Goal: Check status: Check status

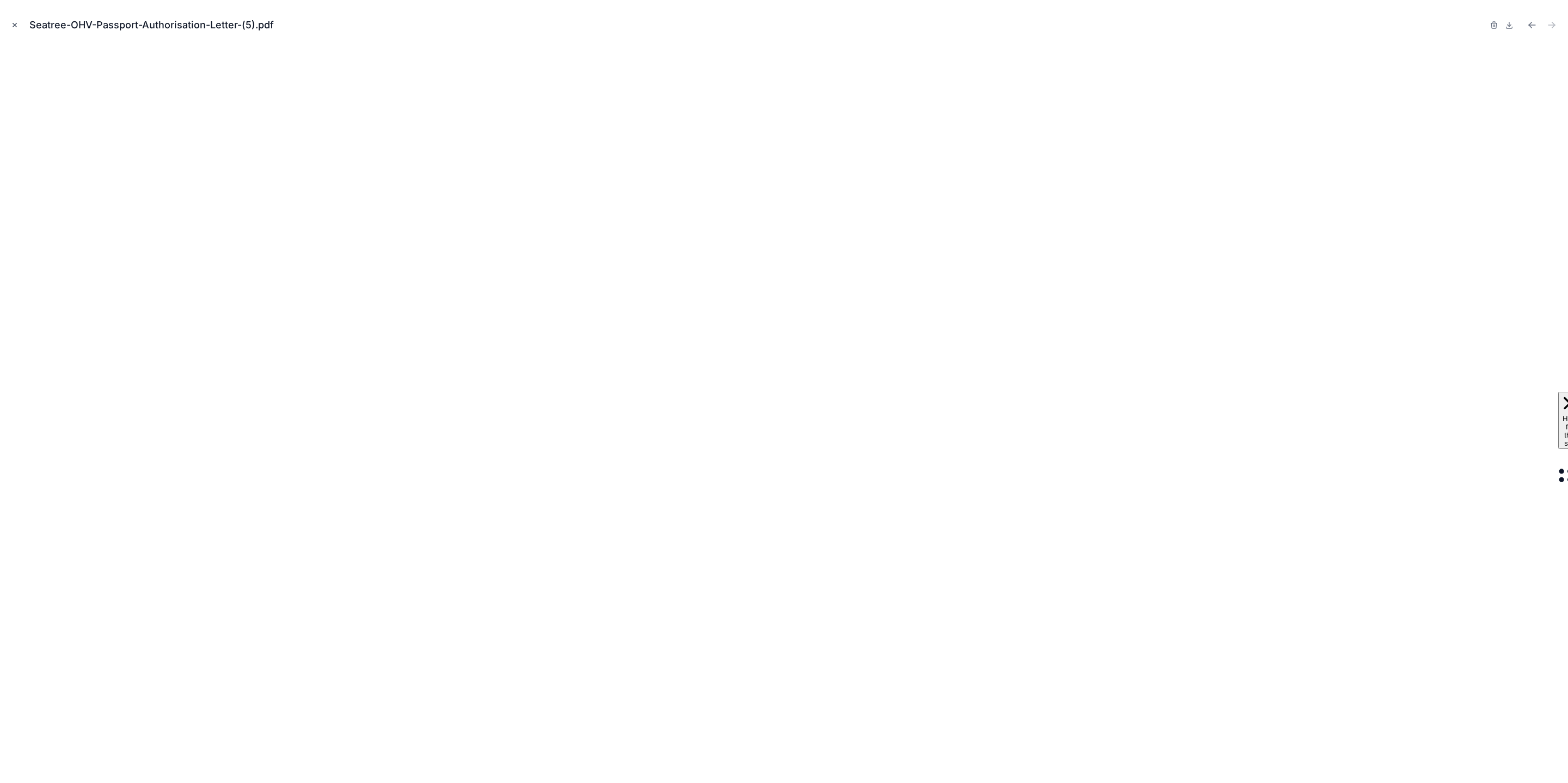
click at [12, 19] on button "Close modal" at bounding box center [14, 25] width 12 height 12
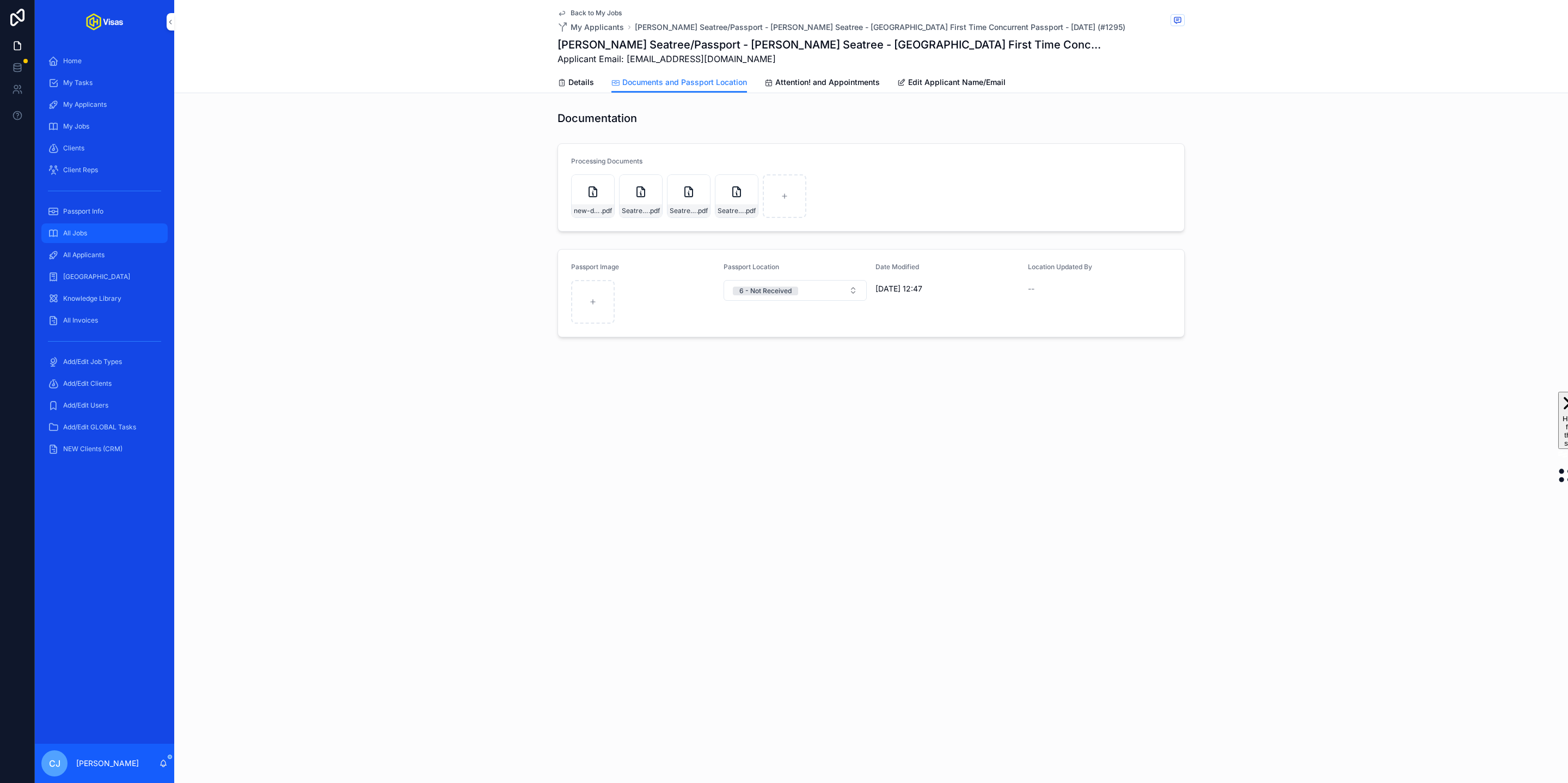
click at [93, 233] on div "All Jobs" at bounding box center [104, 233] width 113 height 17
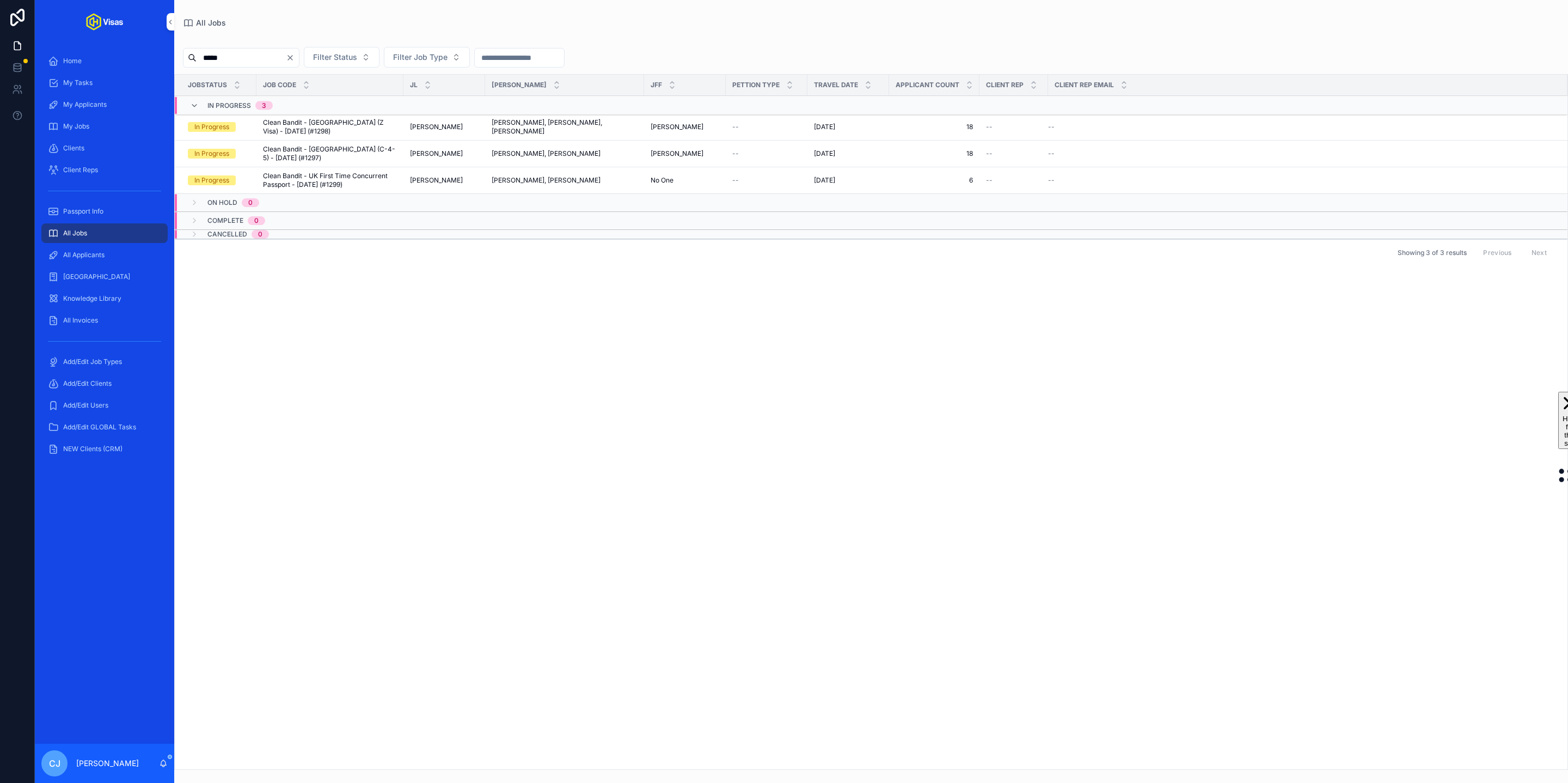
type input "*****"
click at [330, 153] on span "Clean Bandit - [GEOGRAPHIC_DATA] (C-4-5) - [DATE] (#1297)" at bounding box center [330, 153] width 134 height 17
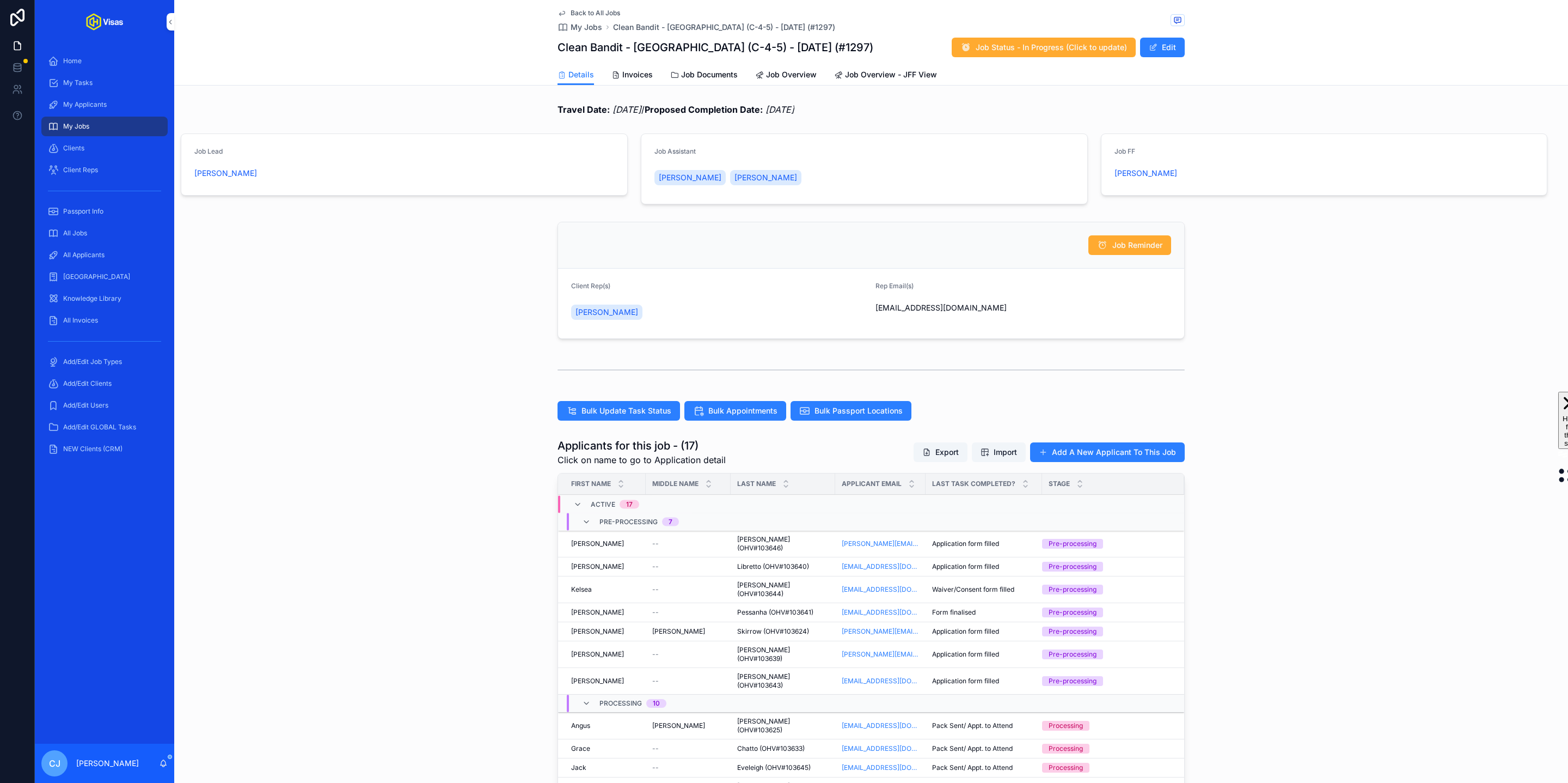
scroll to position [142, 0]
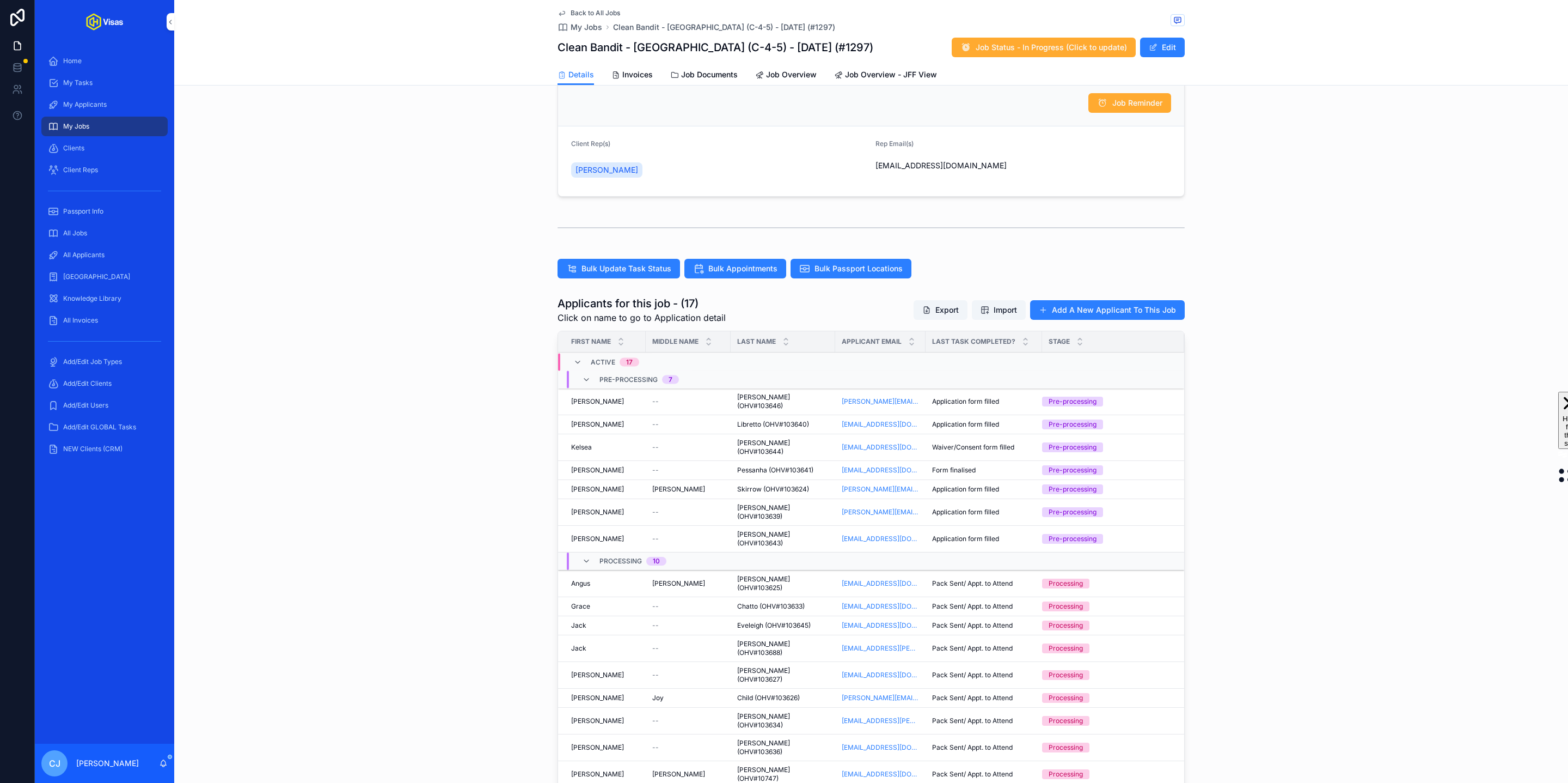
click at [776, 466] on span "Pessanha (OHV#103641)" at bounding box center [775, 470] width 76 height 9
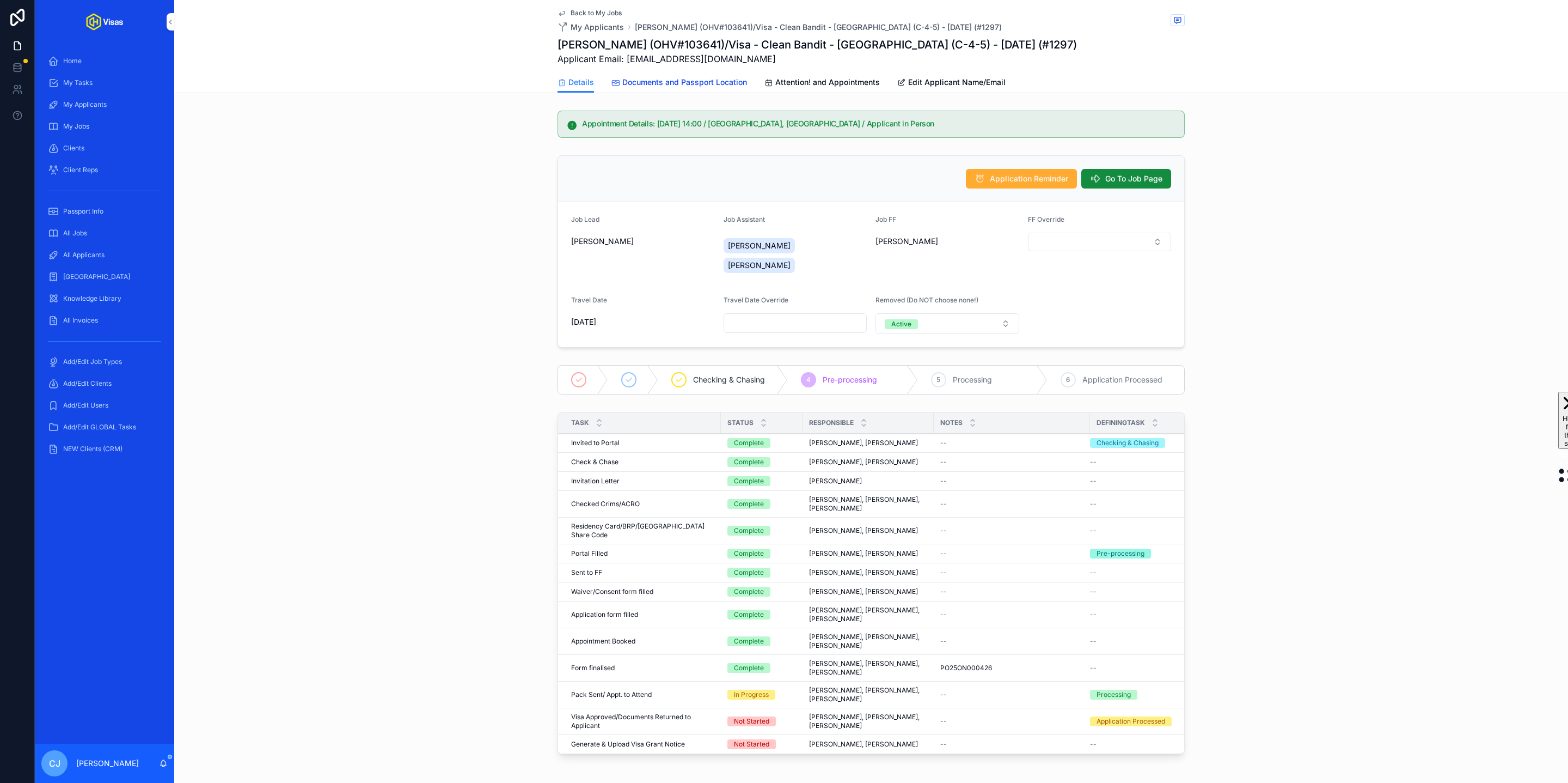
click at [724, 79] on span "Documents and Passport Location" at bounding box center [685, 82] width 125 height 11
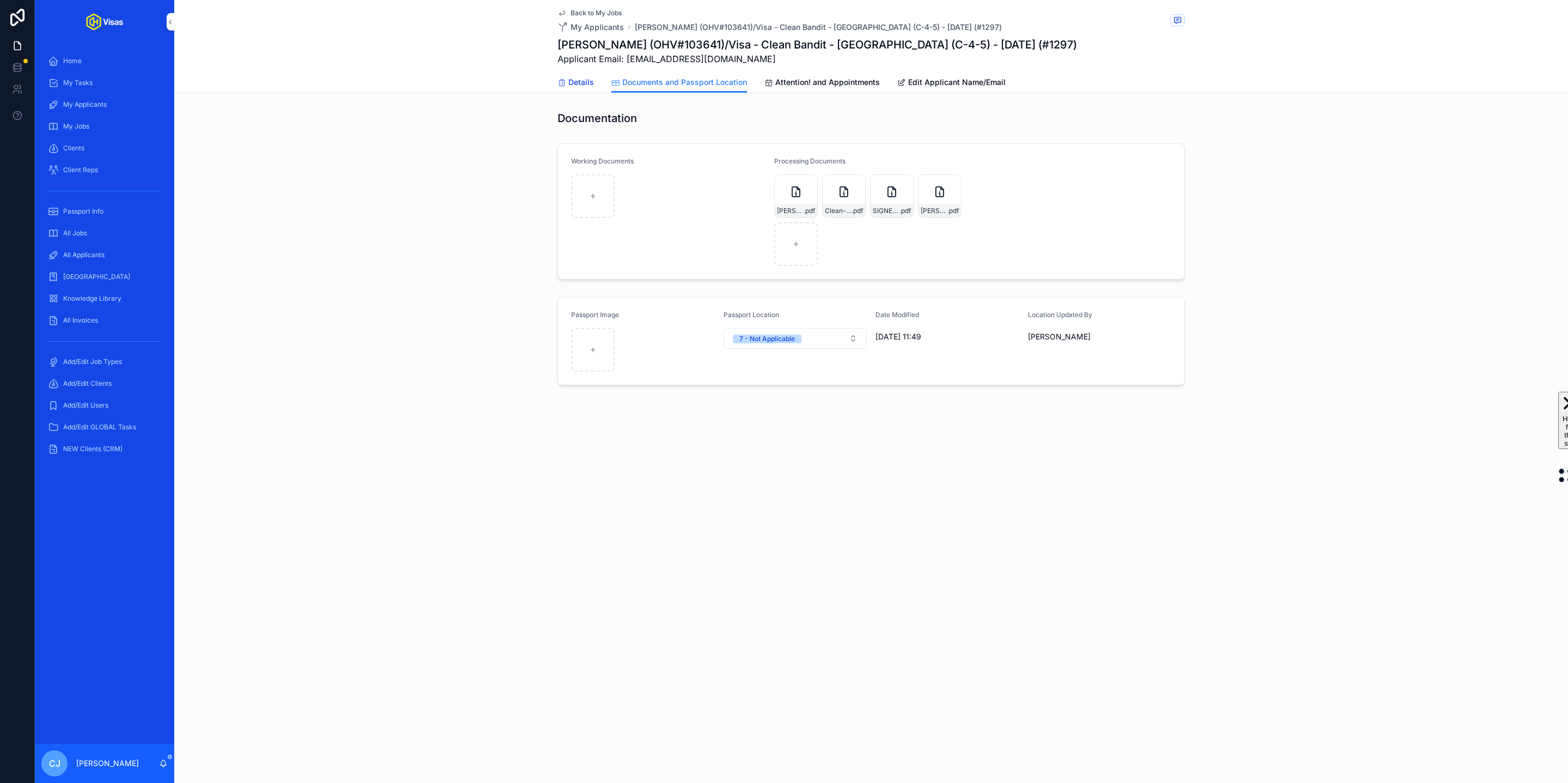
click at [576, 80] on span "Details" at bounding box center [581, 82] width 25 height 11
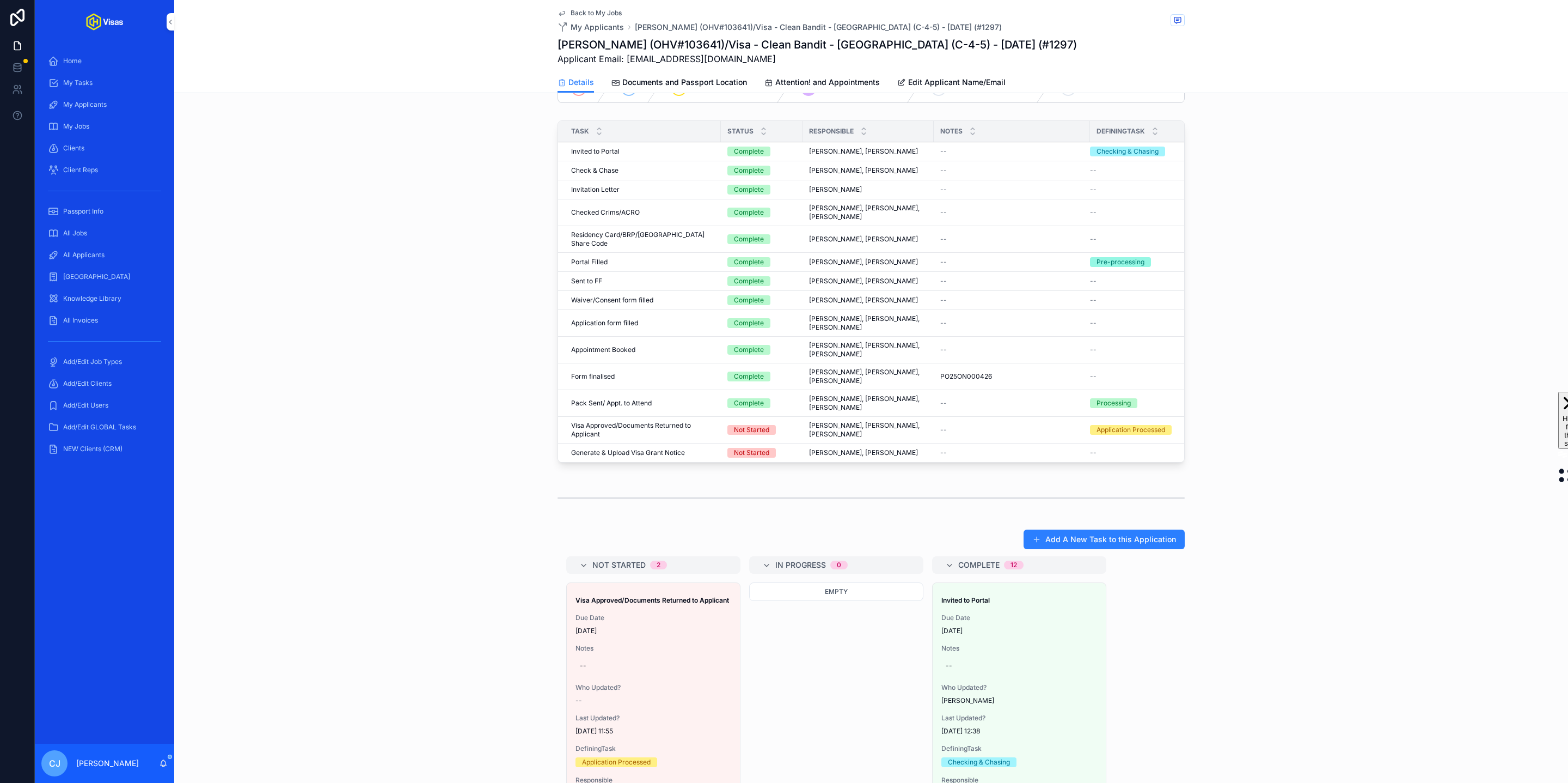
scroll to position [291, 0]
click at [80, 236] on span "All Jobs" at bounding box center [75, 233] width 24 height 9
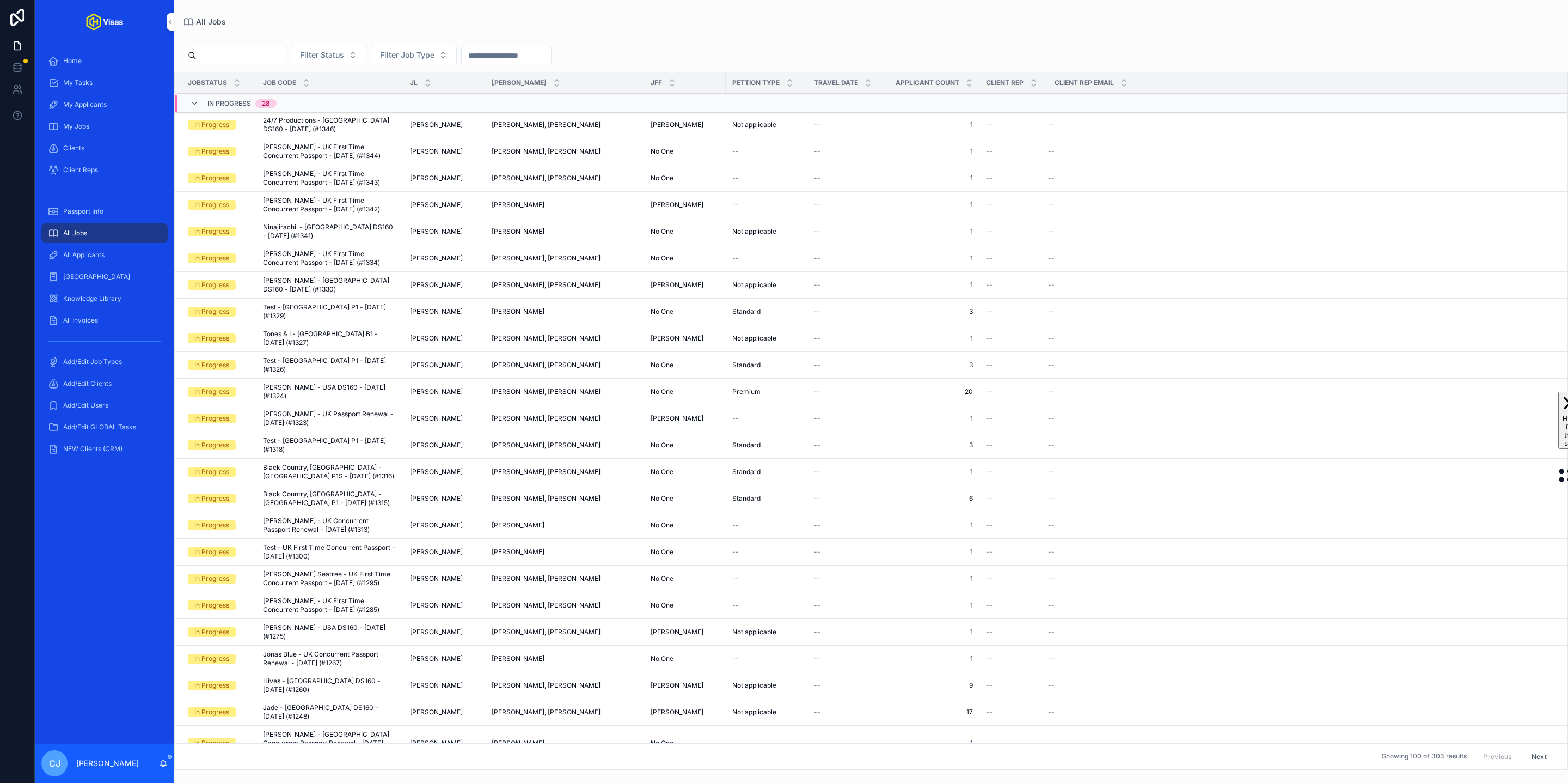
click at [227, 49] on input "scrollable content" at bounding box center [241, 56] width 89 height 15
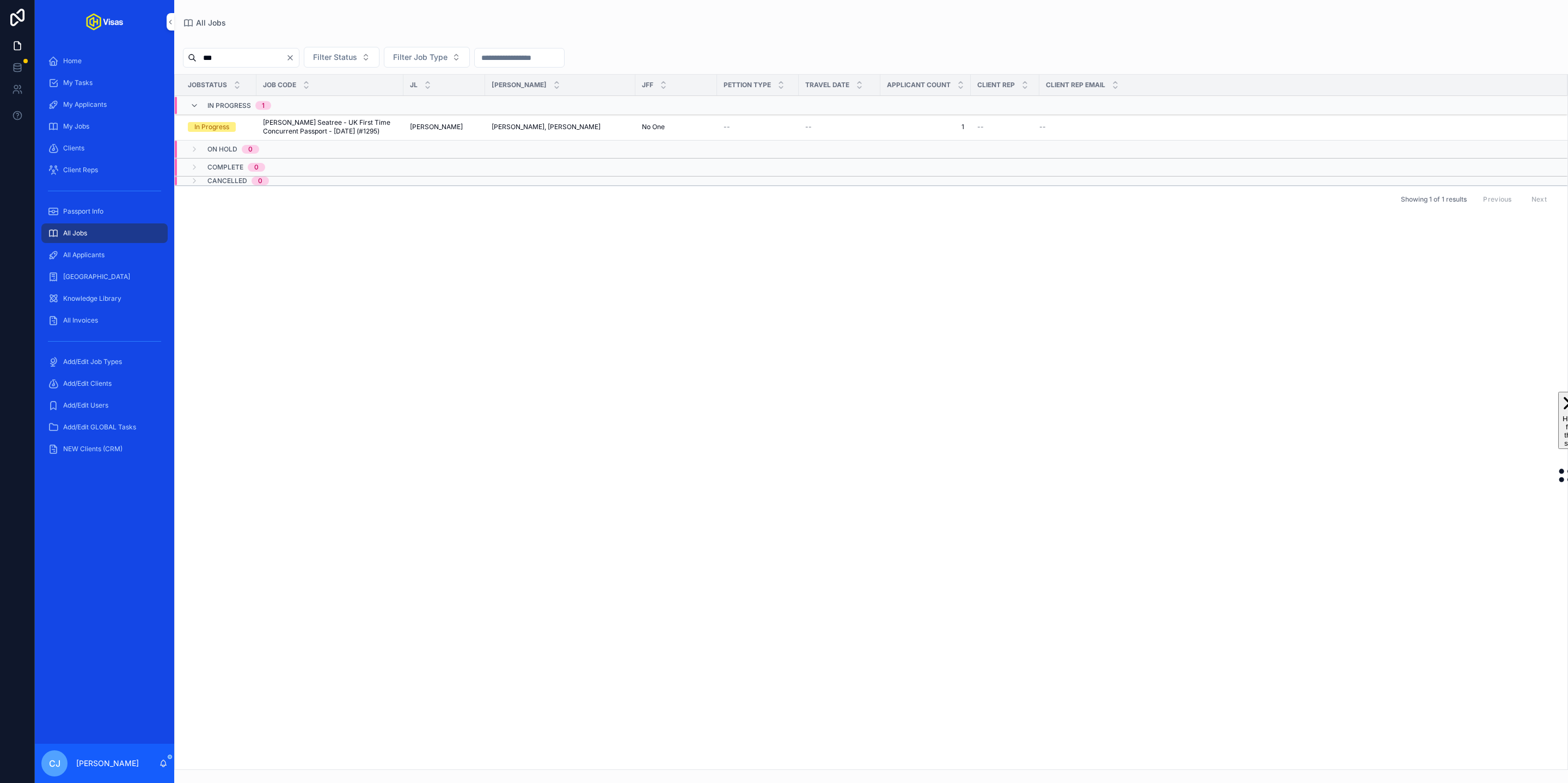
type input "***"
click at [280, 126] on span "[PERSON_NAME] Seatree - UK First Time Concurrent Passport - [DATE] (#1295)" at bounding box center [330, 126] width 134 height 17
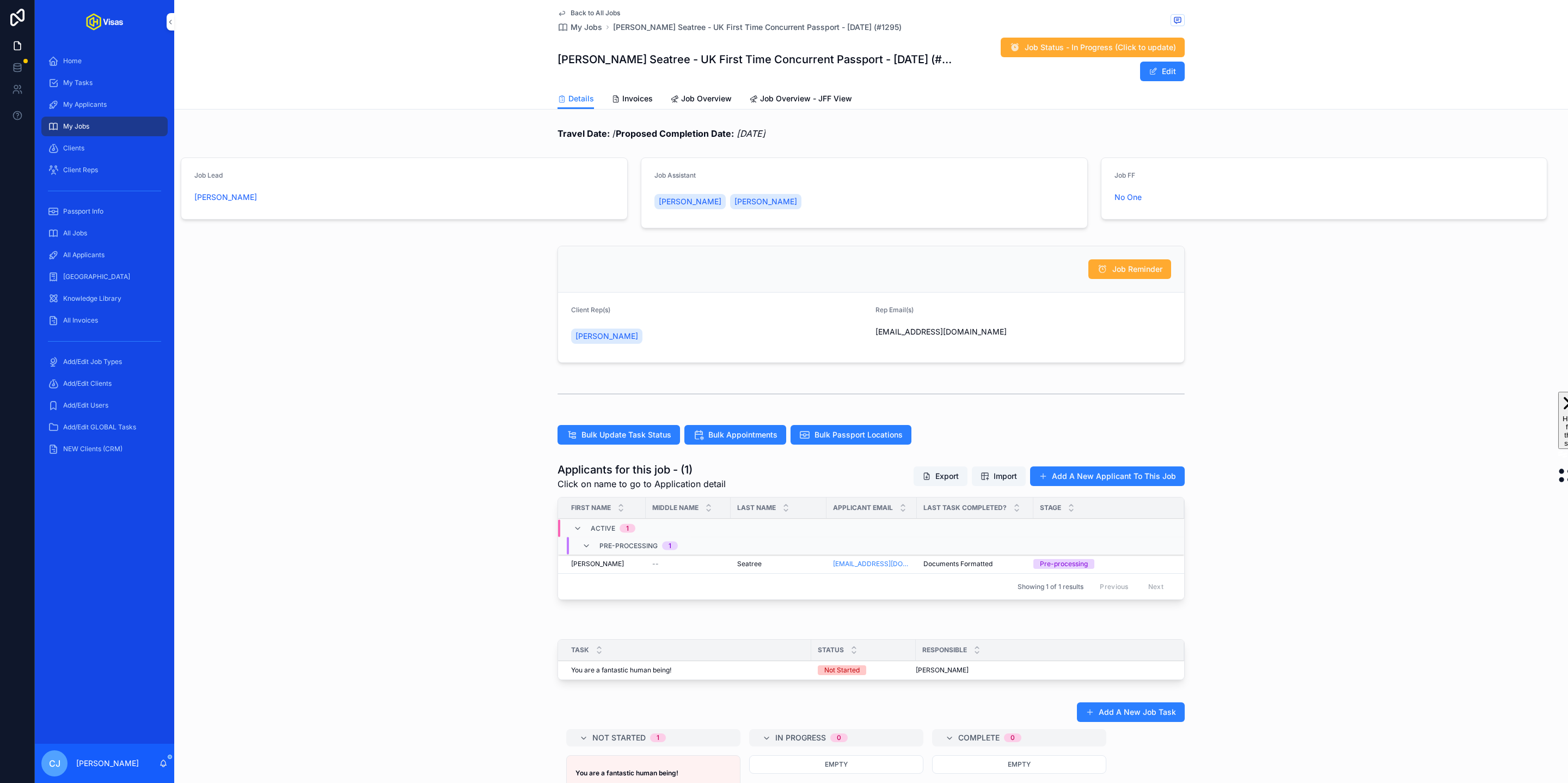
click at [756, 560] on span "Seatree" at bounding box center [750, 564] width 25 height 9
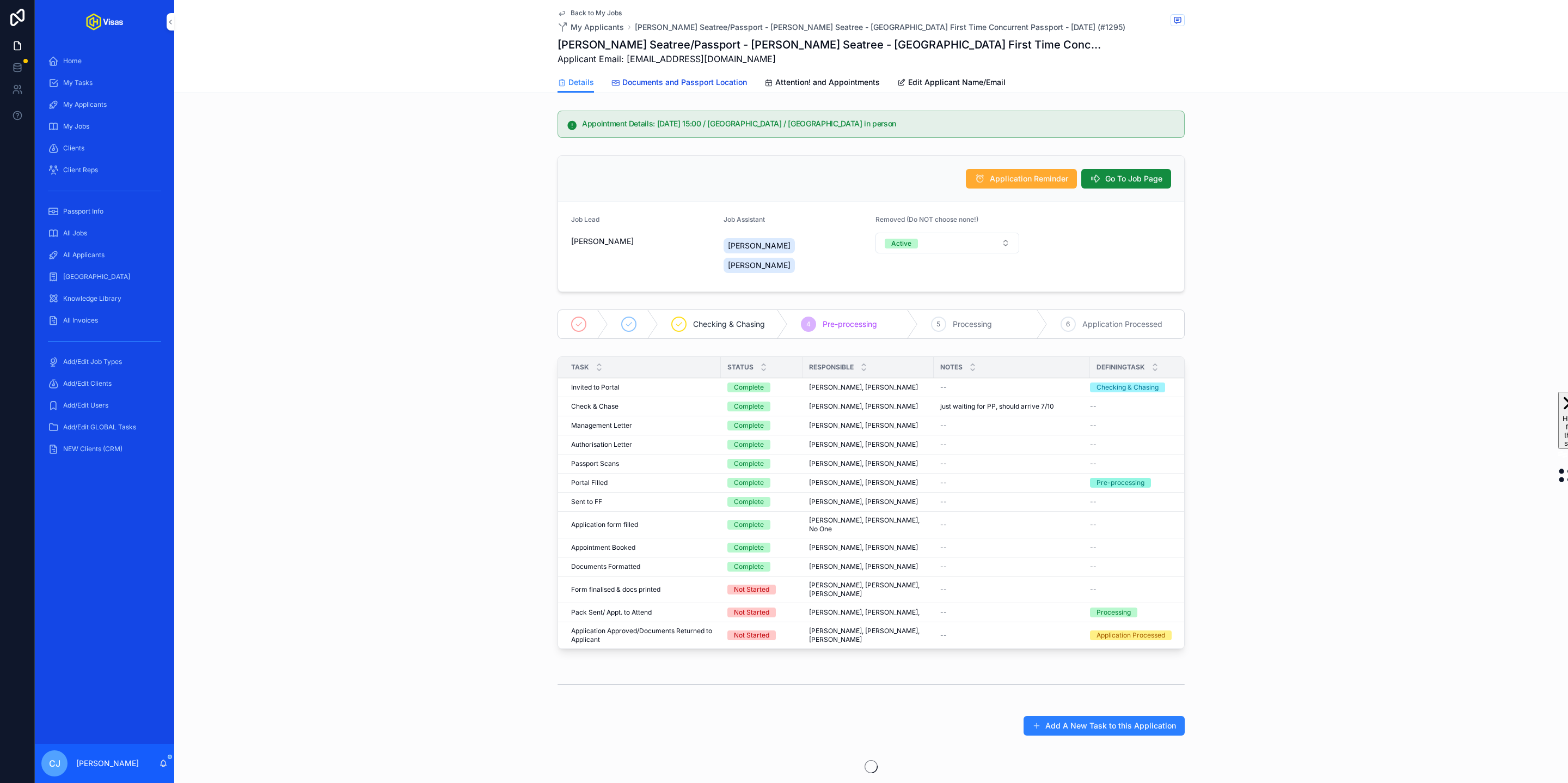
click at [681, 82] on span "Documents and Passport Location" at bounding box center [685, 82] width 125 height 11
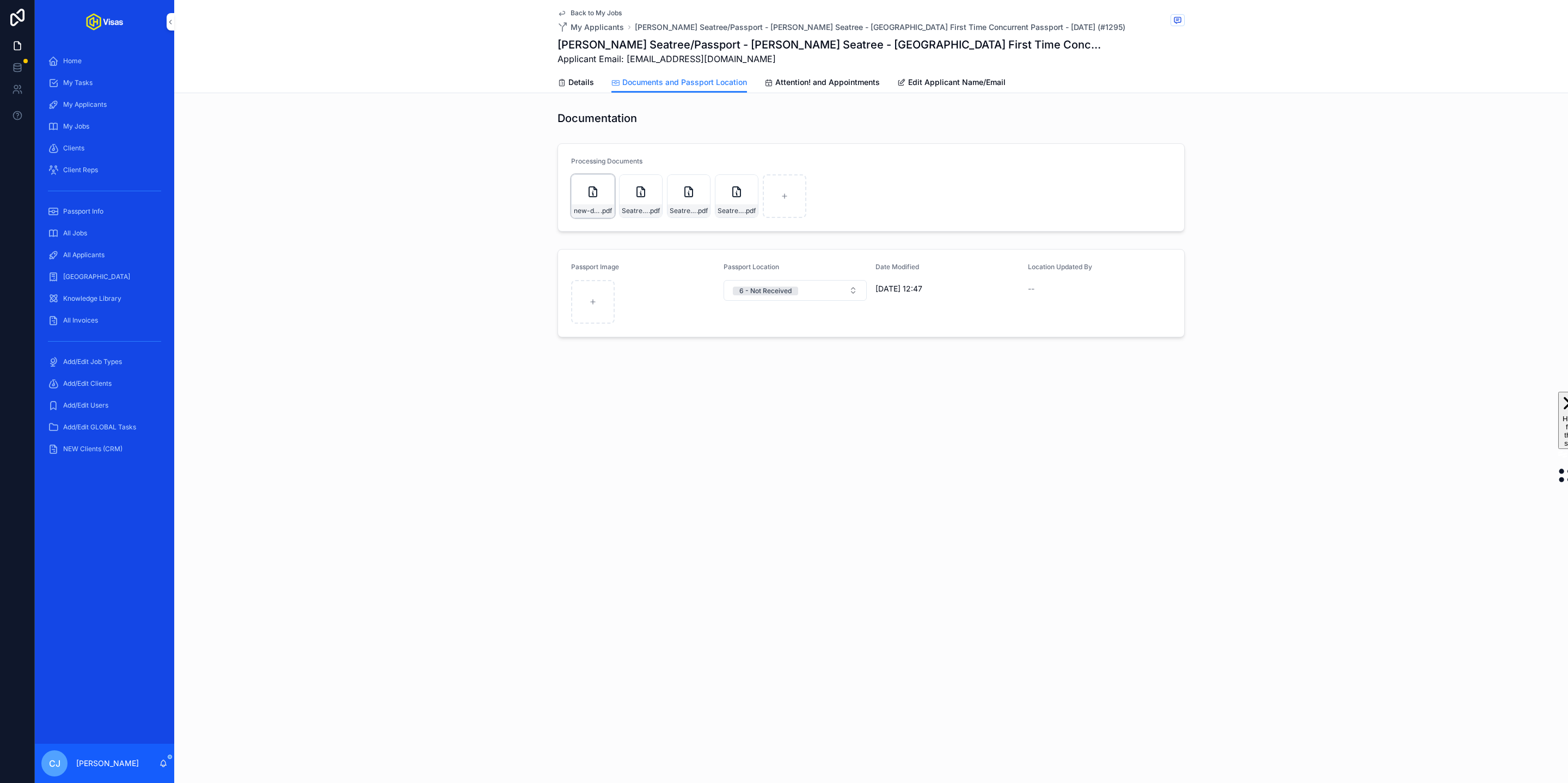
click at [586, 201] on div "new-doc-2025-09-11-19.24.58 .pdf" at bounding box center [592, 196] width 43 height 43
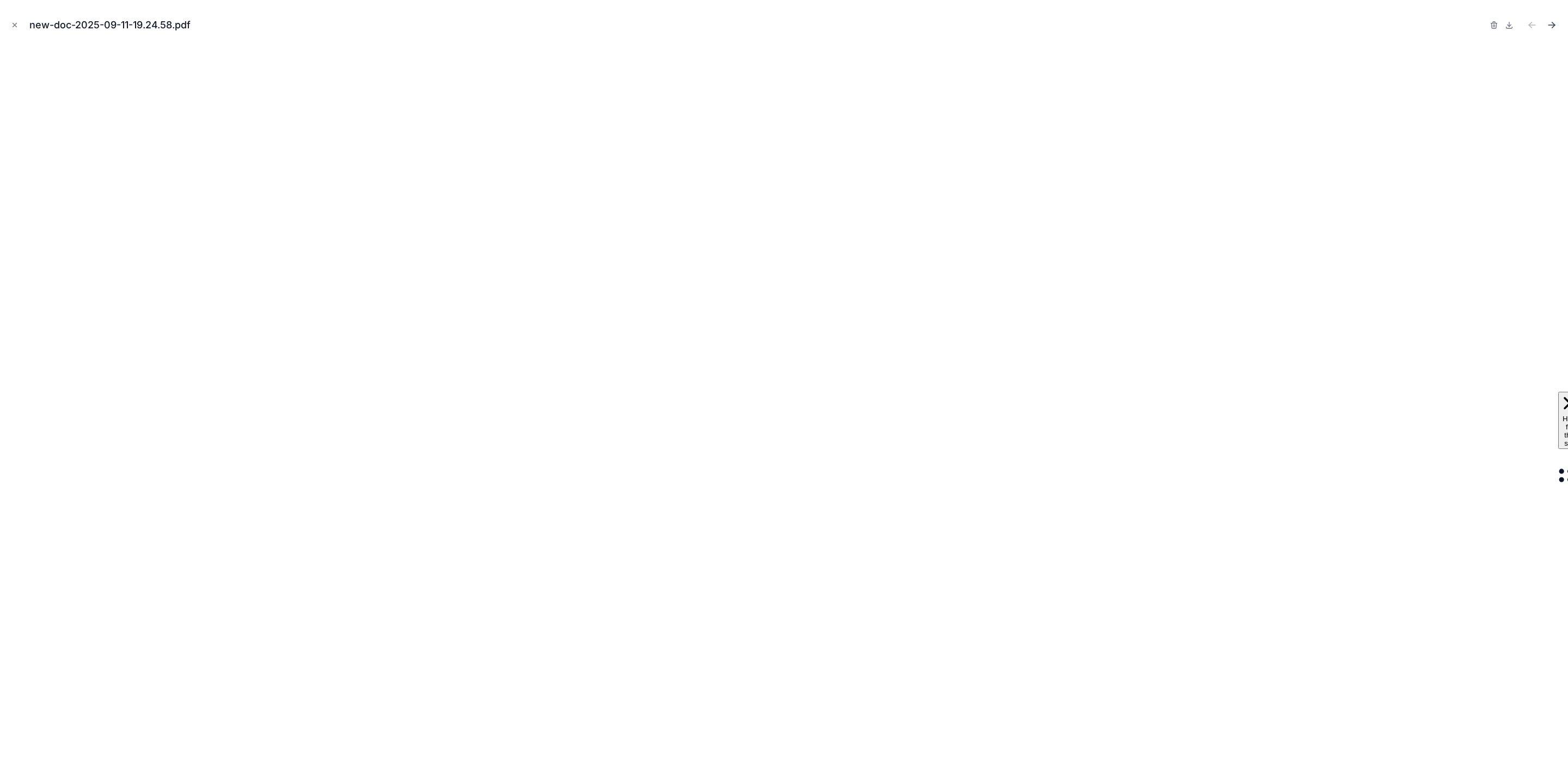
click at [1549, 23] on icon "Next file" at bounding box center [1552, 25] width 11 height 11
click at [1552, 27] on icon "Next file" at bounding box center [1552, 25] width 11 height 11
click at [1532, 30] on icon "Previous file" at bounding box center [1532, 25] width 11 height 11
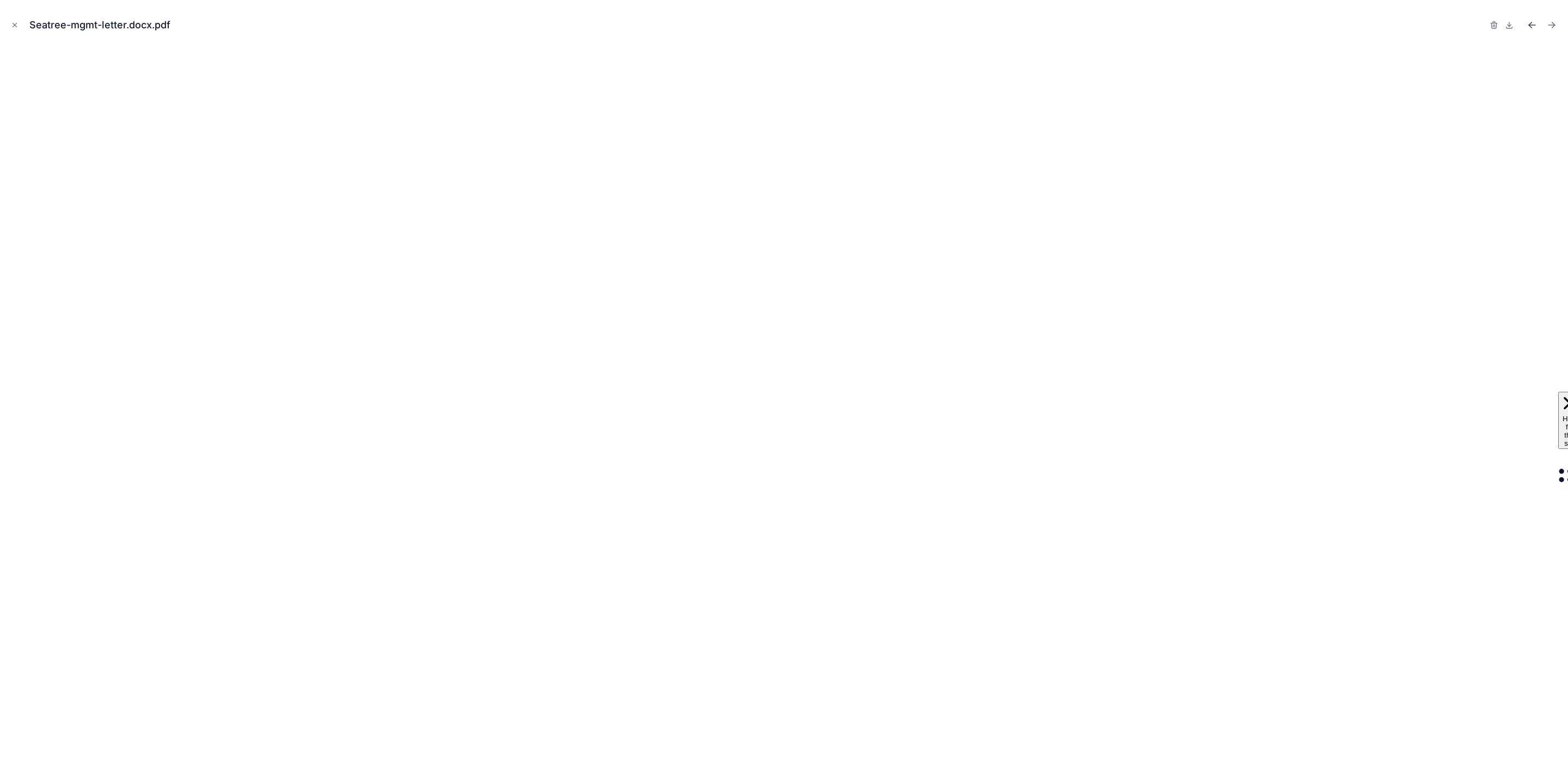
click at [1532, 30] on icon "Previous file" at bounding box center [1532, 25] width 11 height 11
click at [12, 23] on icon "Close modal" at bounding box center [14, 25] width 8 height 8
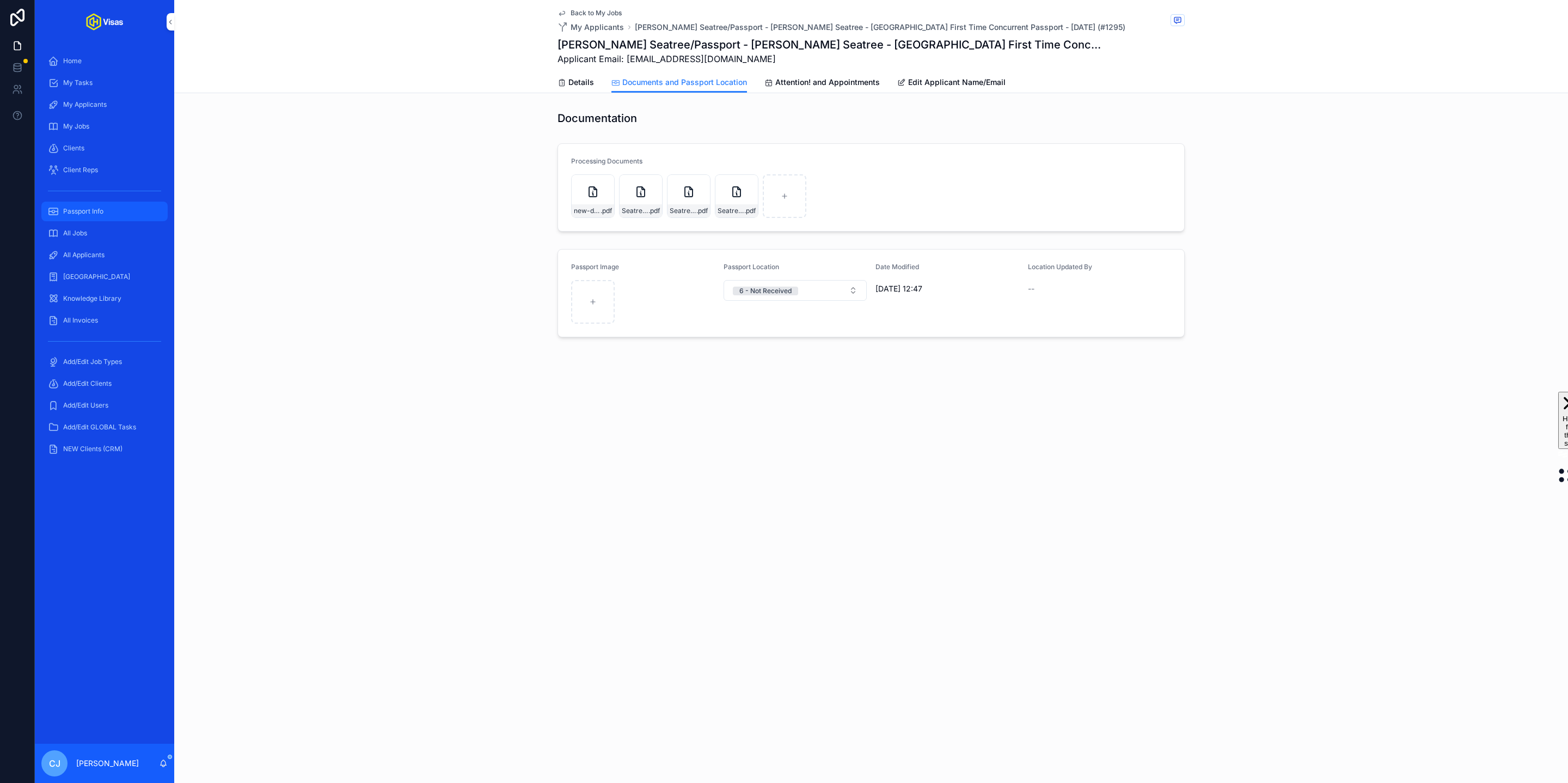
click at [101, 210] on span "Passport Info" at bounding box center [83, 211] width 41 height 9
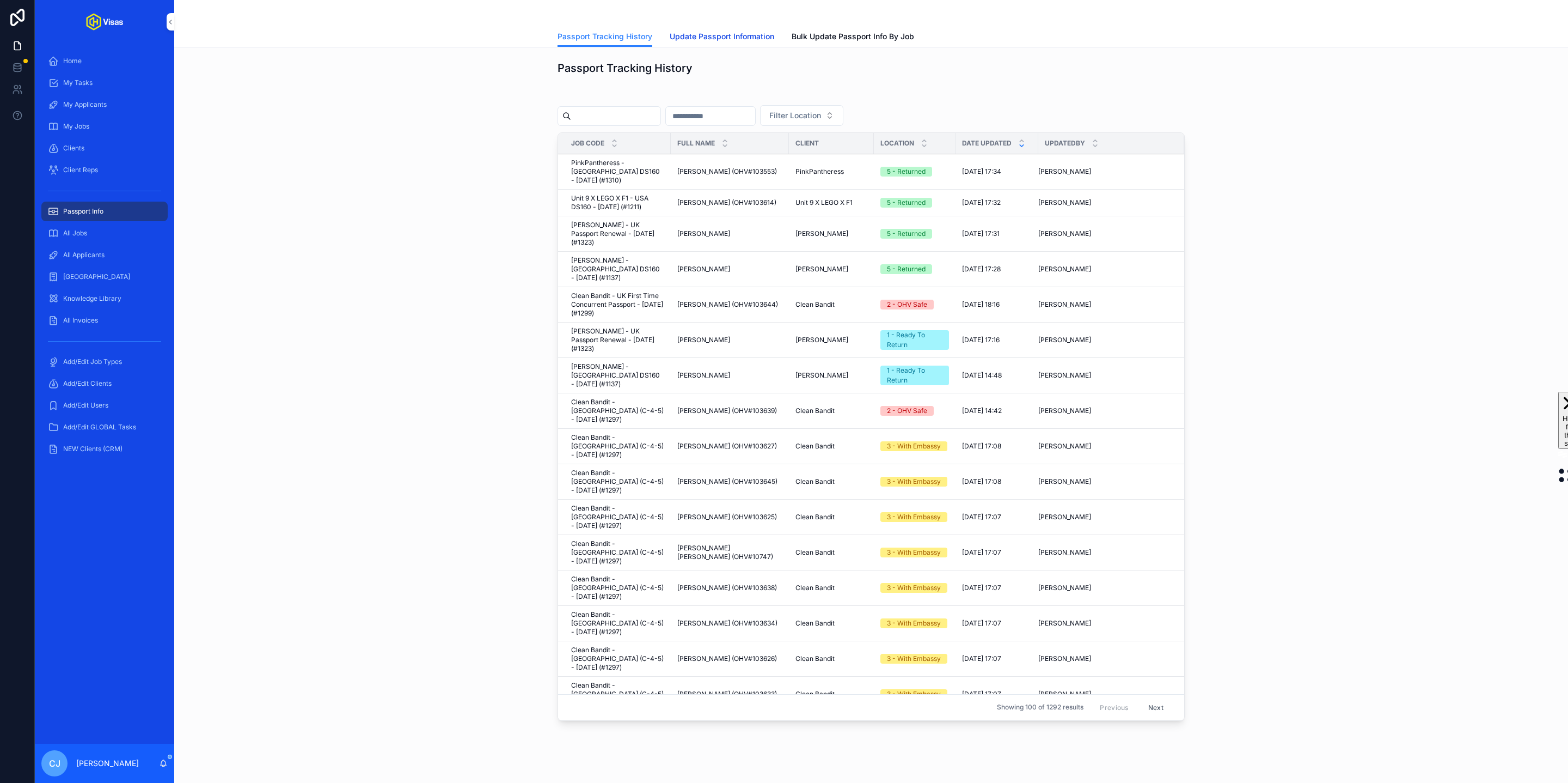
click at [697, 33] on span "Update Passport Information" at bounding box center [722, 36] width 104 height 11
